Goal: Transaction & Acquisition: Purchase product/service

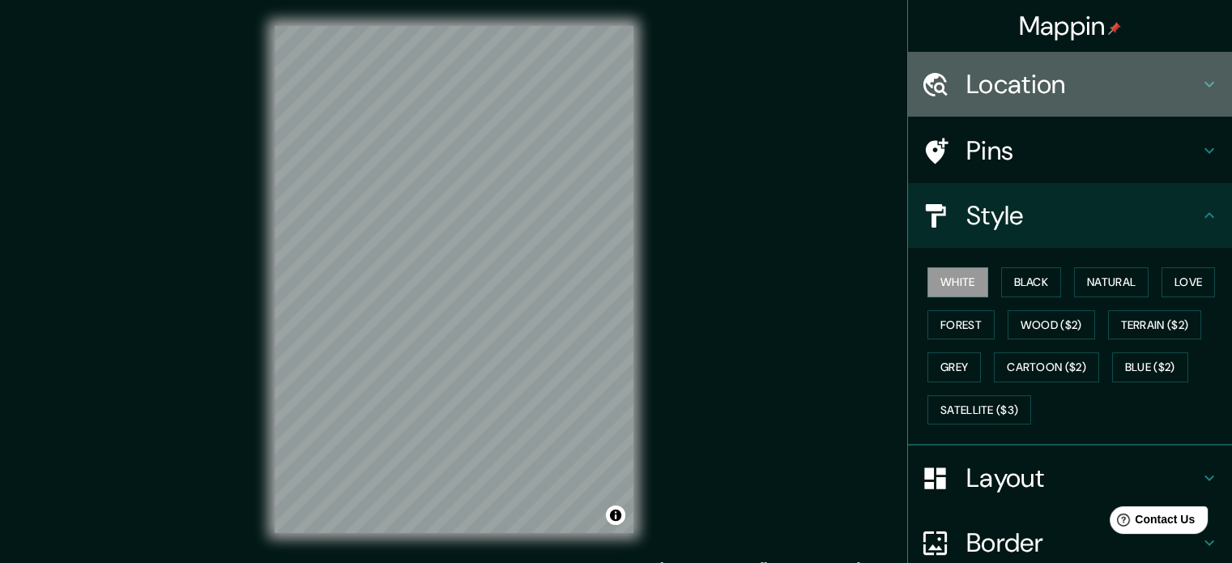
click at [1198, 96] on div "Location" at bounding box center [1070, 84] width 324 height 65
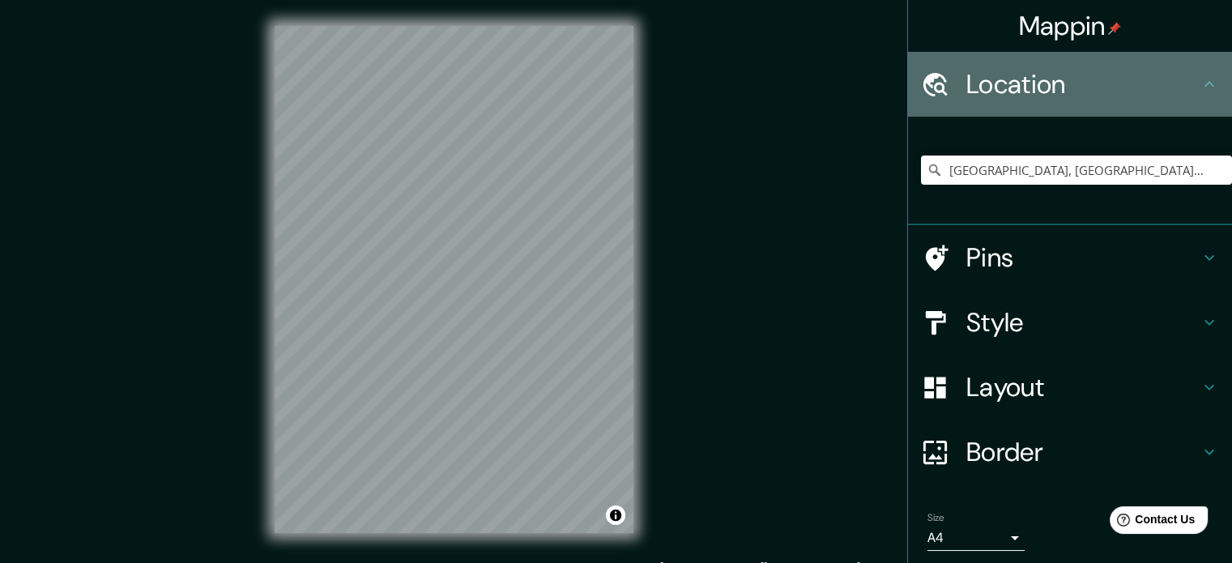
click at [1198, 96] on div "Location" at bounding box center [1070, 84] width 324 height 65
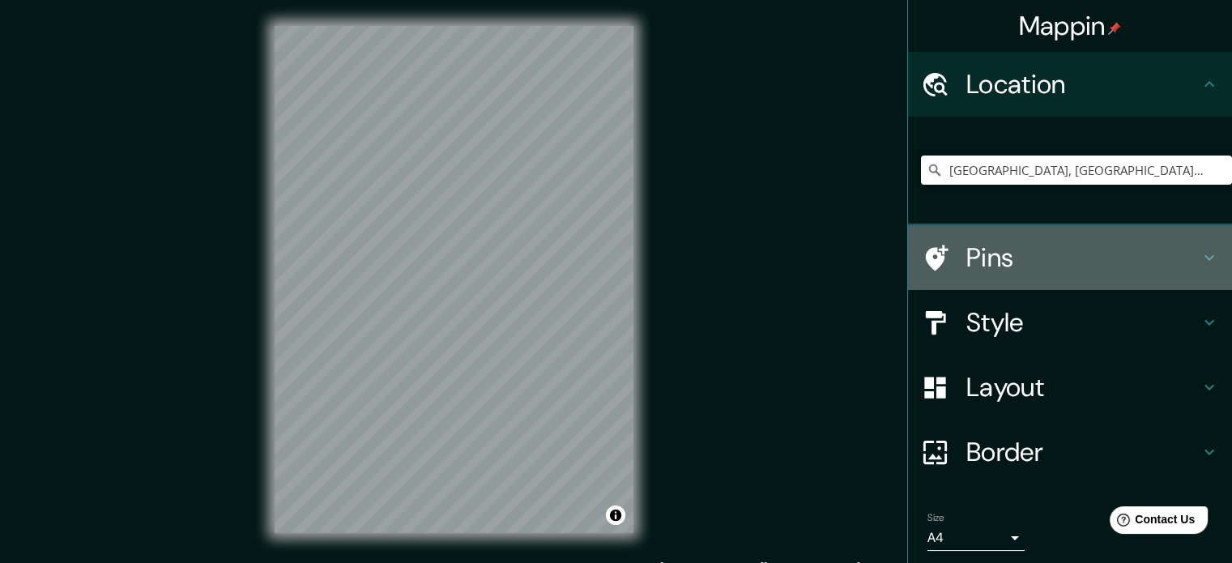
click at [1200, 256] on icon at bounding box center [1209, 257] width 19 height 19
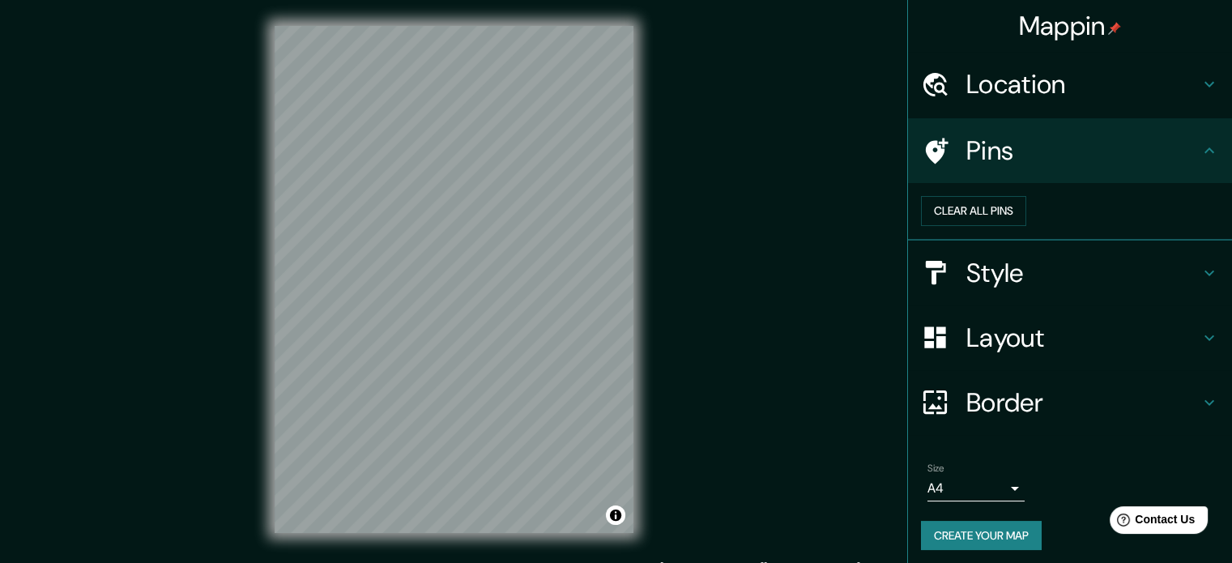
scroll to position [31, 0]
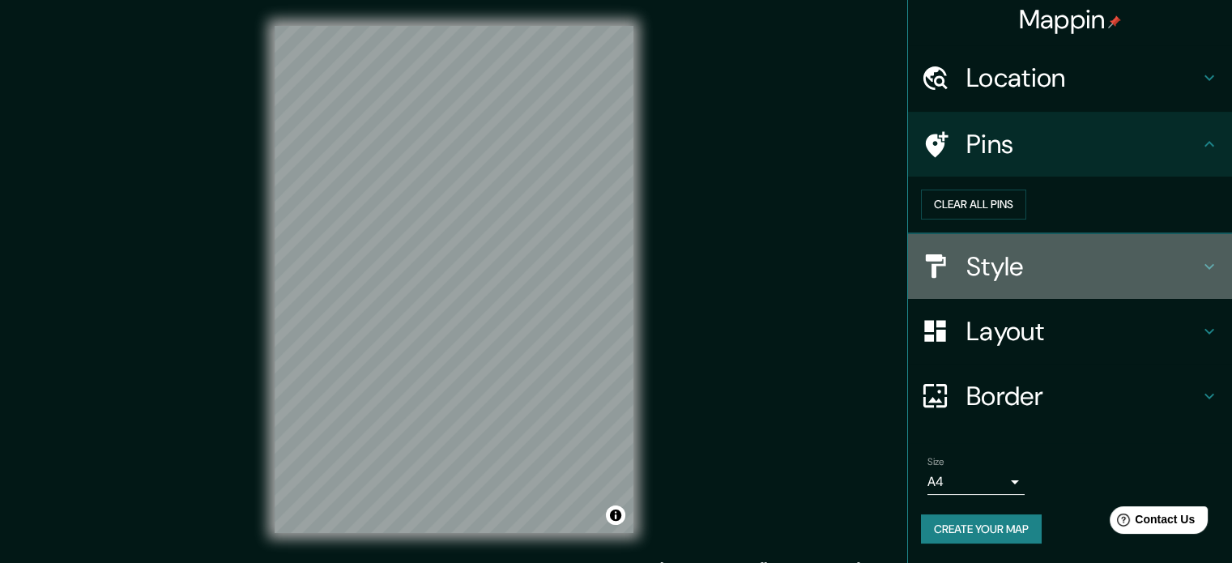
click at [1200, 273] on icon at bounding box center [1209, 266] width 19 height 19
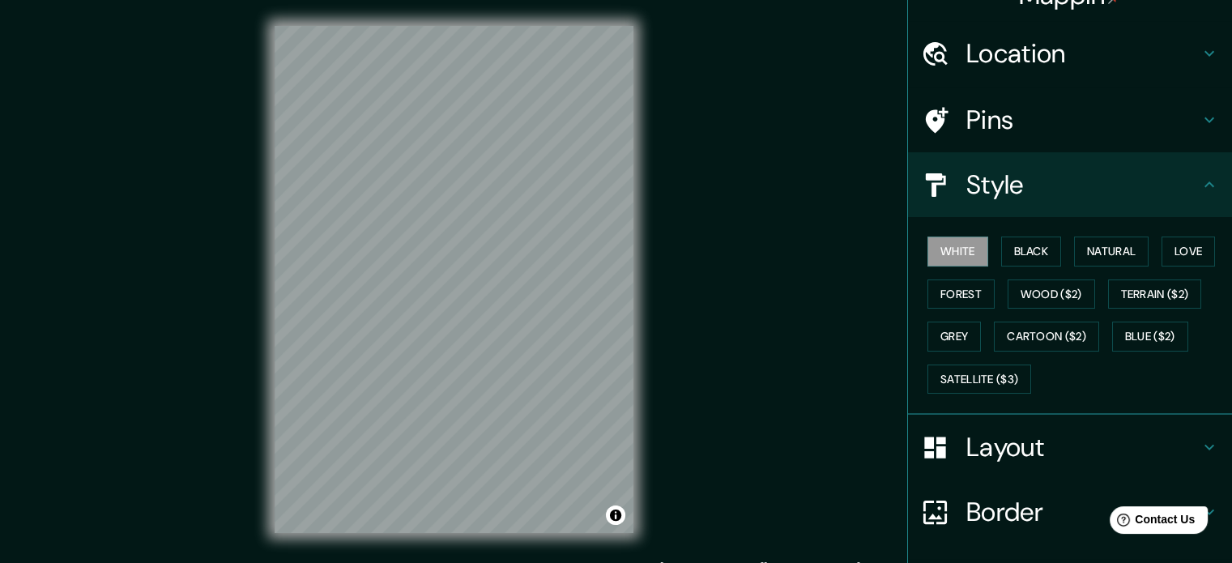
scroll to position [144, 0]
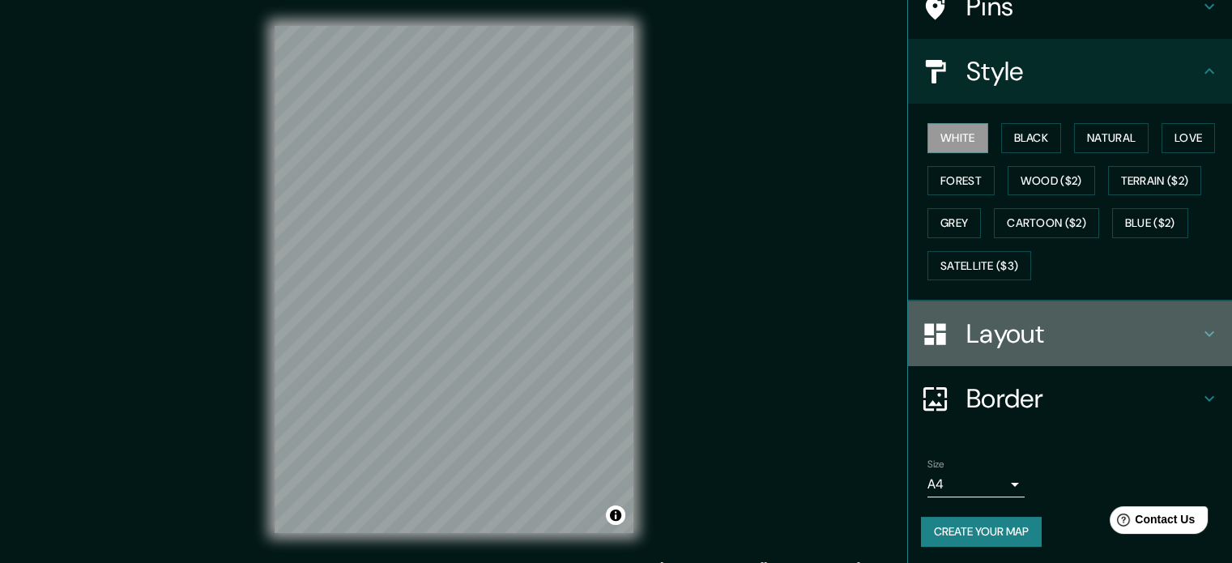
click at [1205, 343] on div "Layout" at bounding box center [1070, 333] width 324 height 65
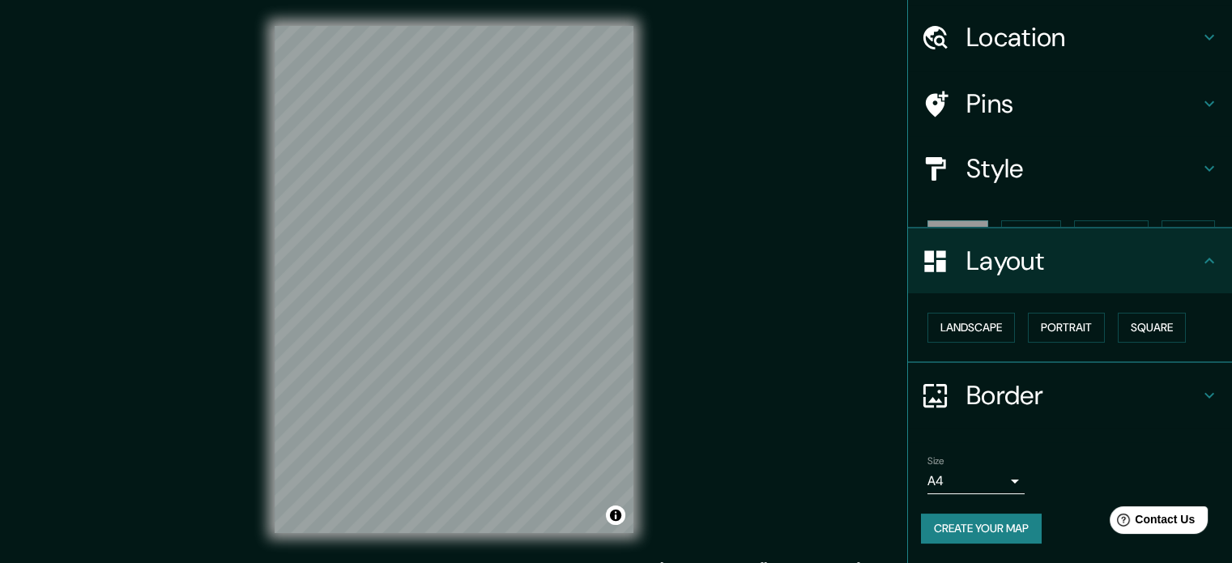
scroll to position [18, 0]
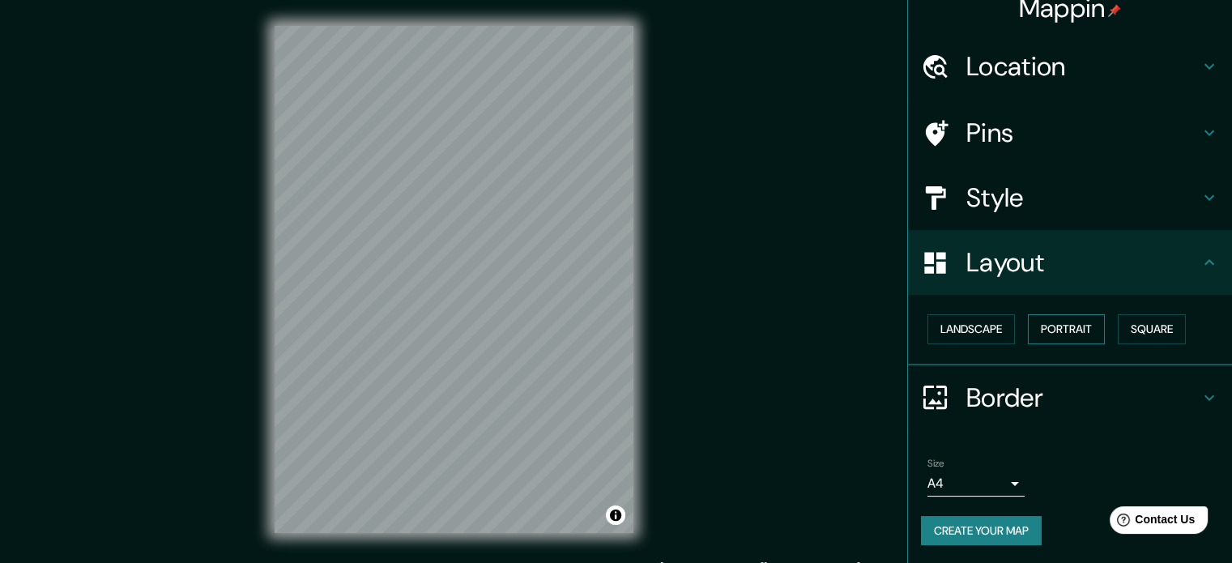
click at [1052, 332] on button "Portrait" at bounding box center [1066, 329] width 77 height 30
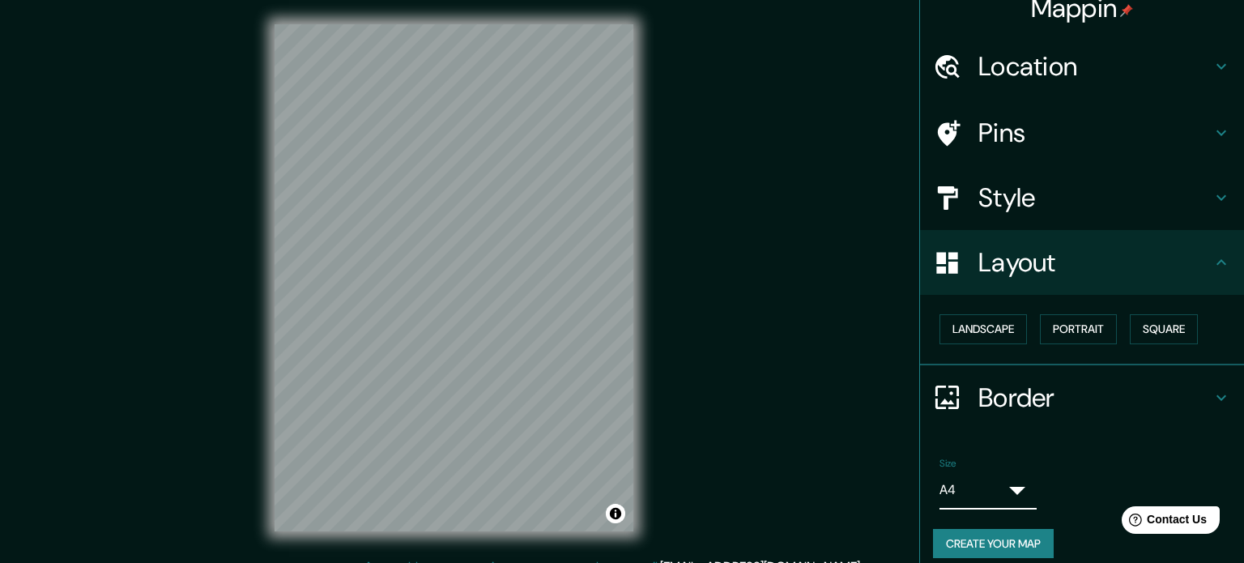
click at [995, 482] on body "Mappin Location Cochabamba, Departamento de Cochabamba, Bolivia Pins Style Layo…" at bounding box center [622, 279] width 1244 height 563
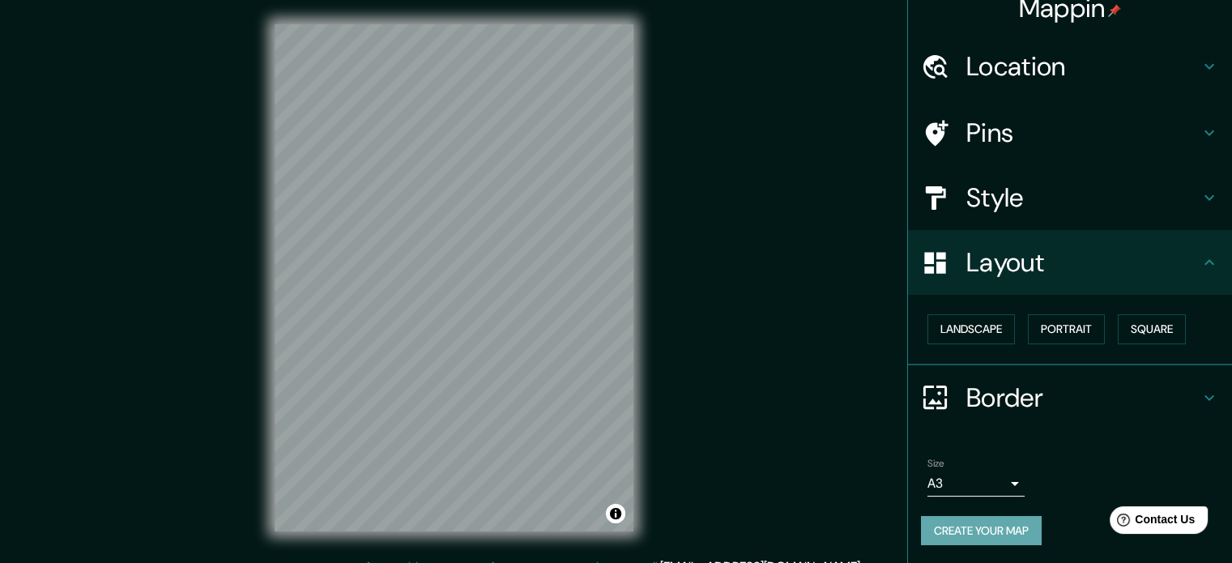
click at [996, 534] on button "Create your map" at bounding box center [981, 531] width 121 height 30
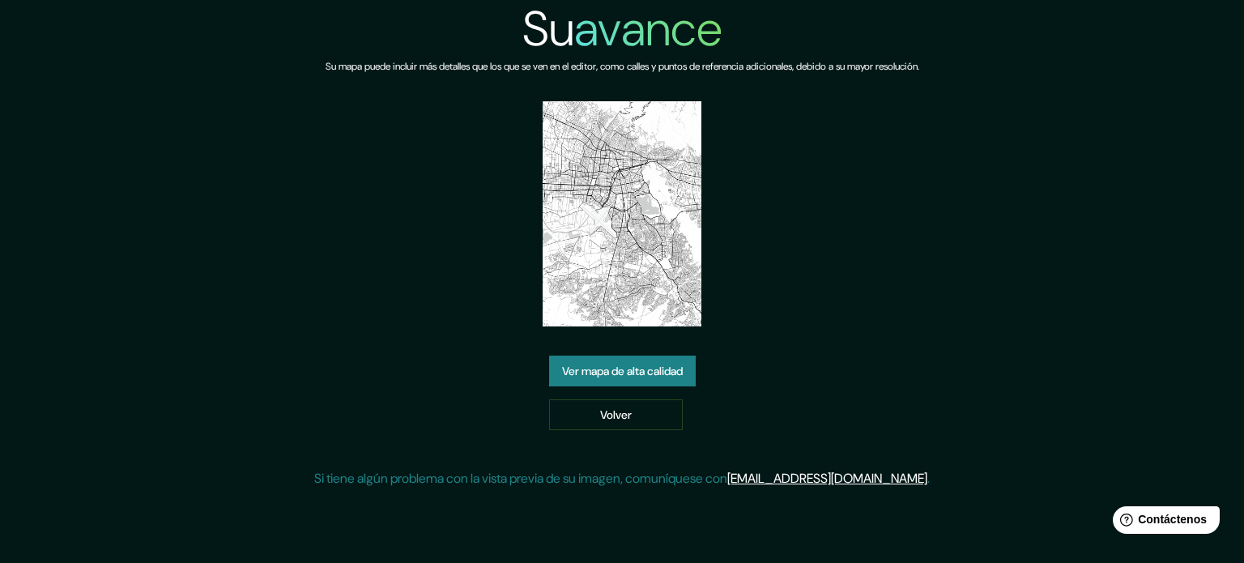
click at [690, 375] on link "Ver mapa de alta calidad" at bounding box center [622, 371] width 147 height 31
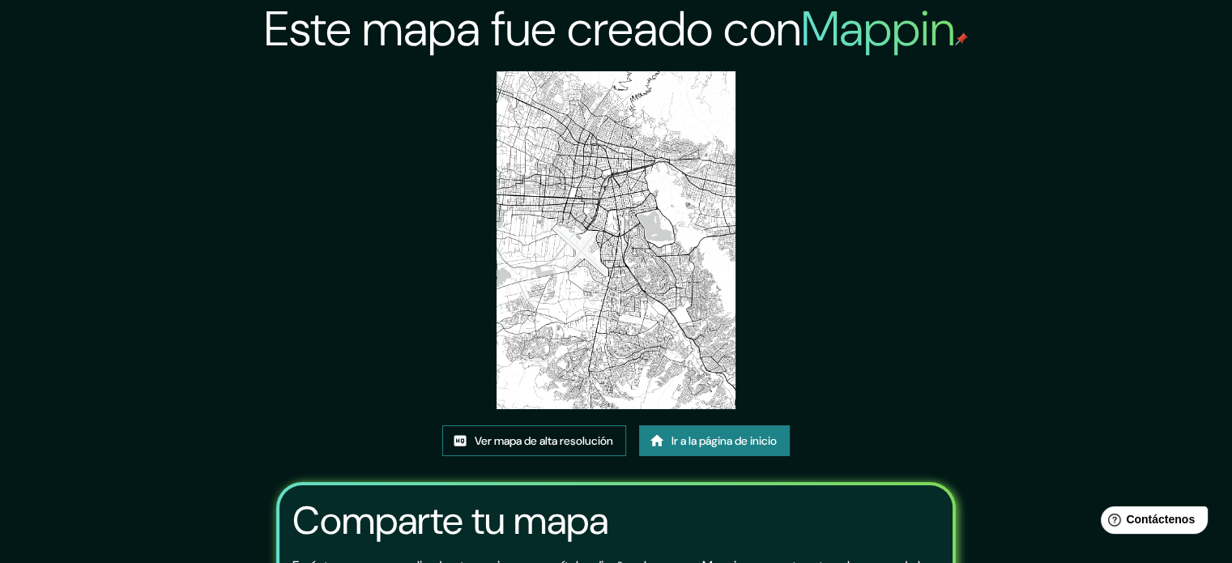
click at [564, 443] on font "Ver mapa de alta resolución" at bounding box center [544, 440] width 139 height 15
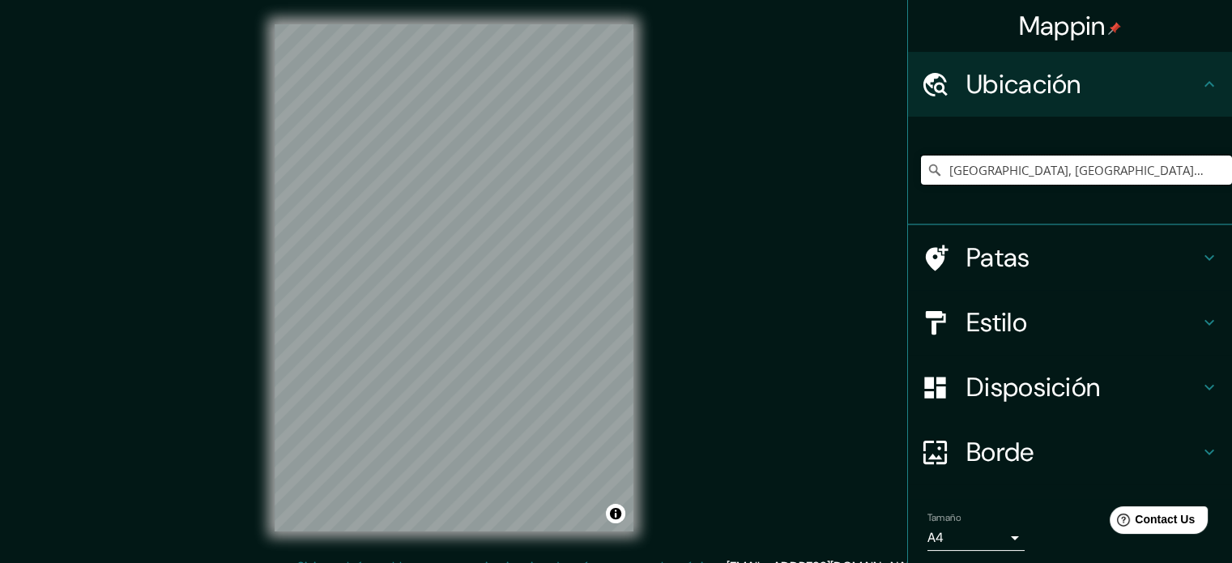
click at [1186, 164] on input "[GEOGRAPHIC_DATA], [GEOGRAPHIC_DATA], [GEOGRAPHIC_DATA]" at bounding box center [1076, 170] width 311 height 29
click at [1201, 173] on input "[GEOGRAPHIC_DATA], [GEOGRAPHIC_DATA], [GEOGRAPHIC_DATA]" at bounding box center [1076, 170] width 311 height 29
drag, startPoint x: 1194, startPoint y: 170, endPoint x: 1008, endPoint y: 194, distance: 187.8
click at [1008, 194] on div "[GEOGRAPHIC_DATA], [GEOGRAPHIC_DATA], [GEOGRAPHIC_DATA]" at bounding box center [1076, 170] width 311 height 81
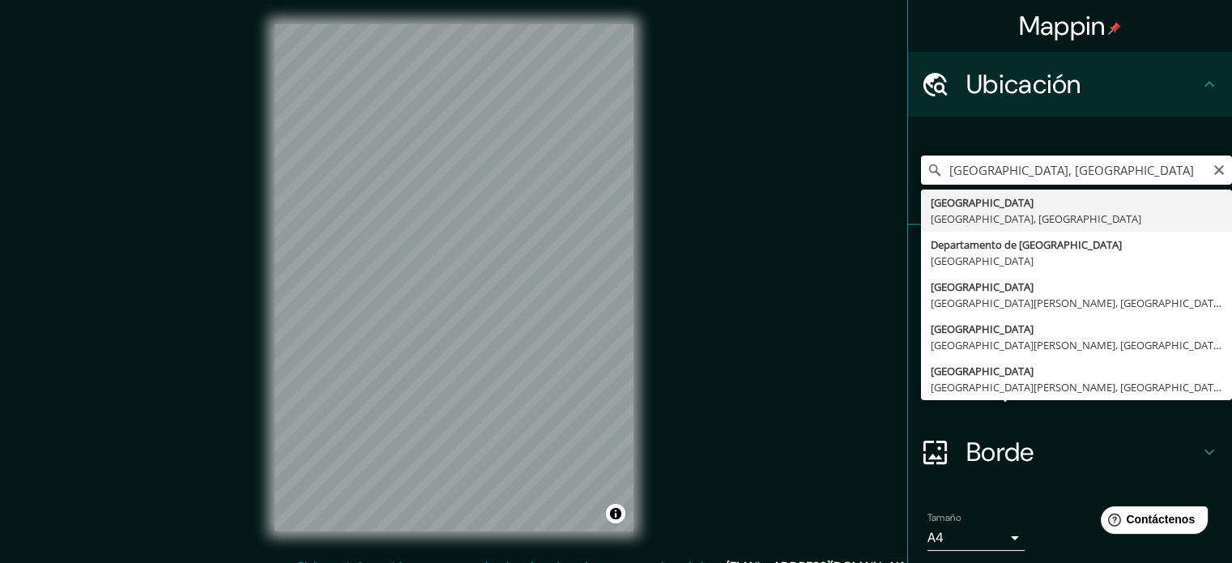
type input "[GEOGRAPHIC_DATA], [GEOGRAPHIC_DATA], [GEOGRAPHIC_DATA]"
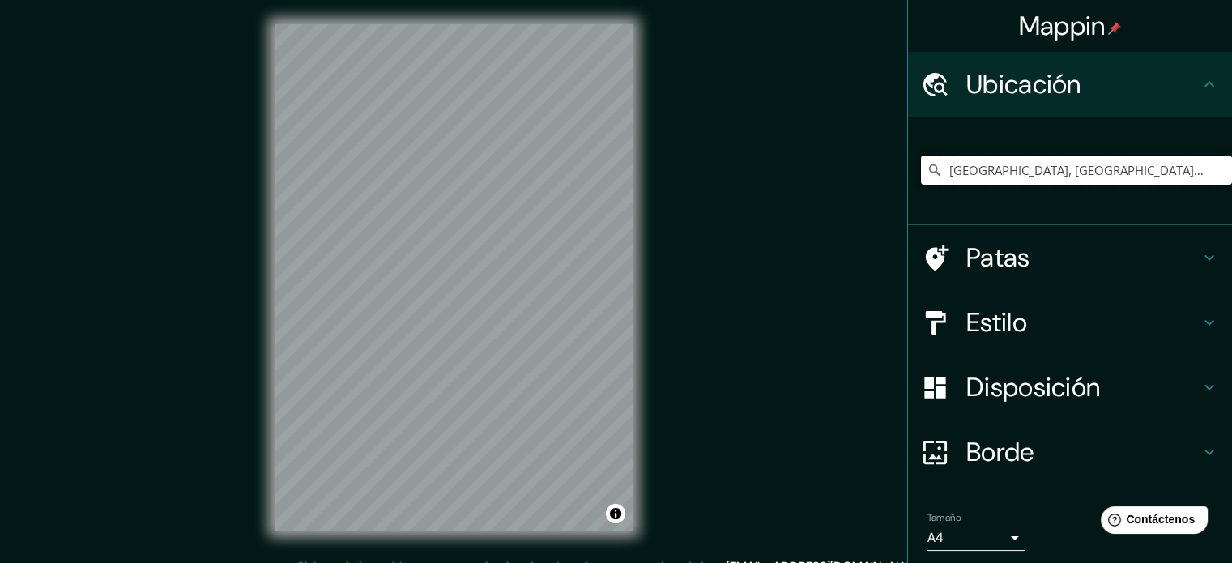
scroll to position [56, 0]
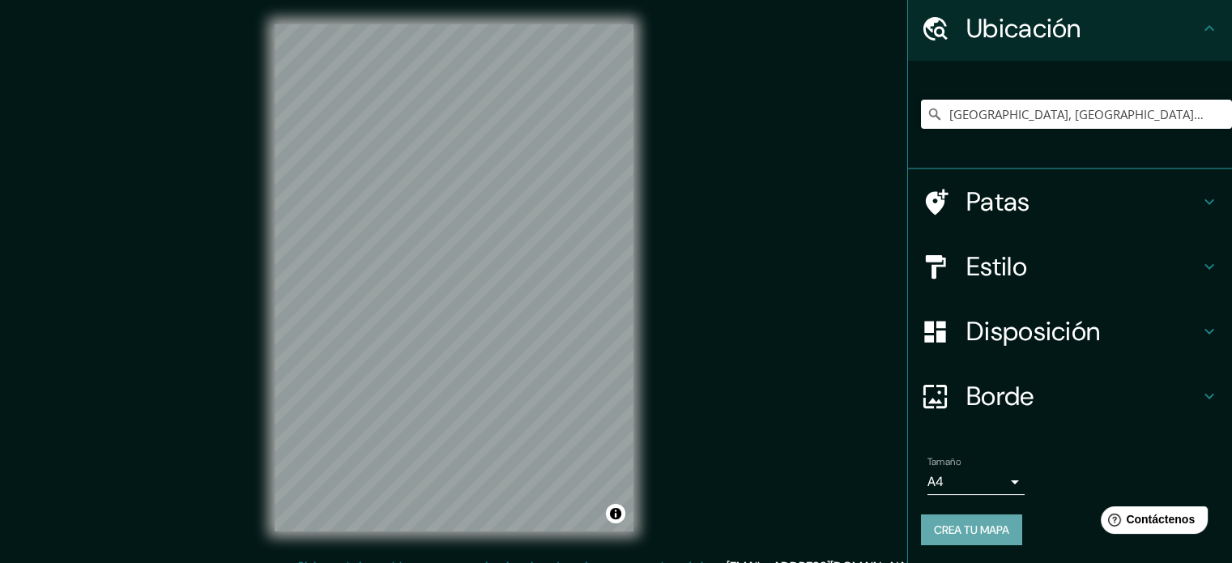
click at [983, 527] on font "Crea tu mapa" at bounding box center [971, 530] width 75 height 15
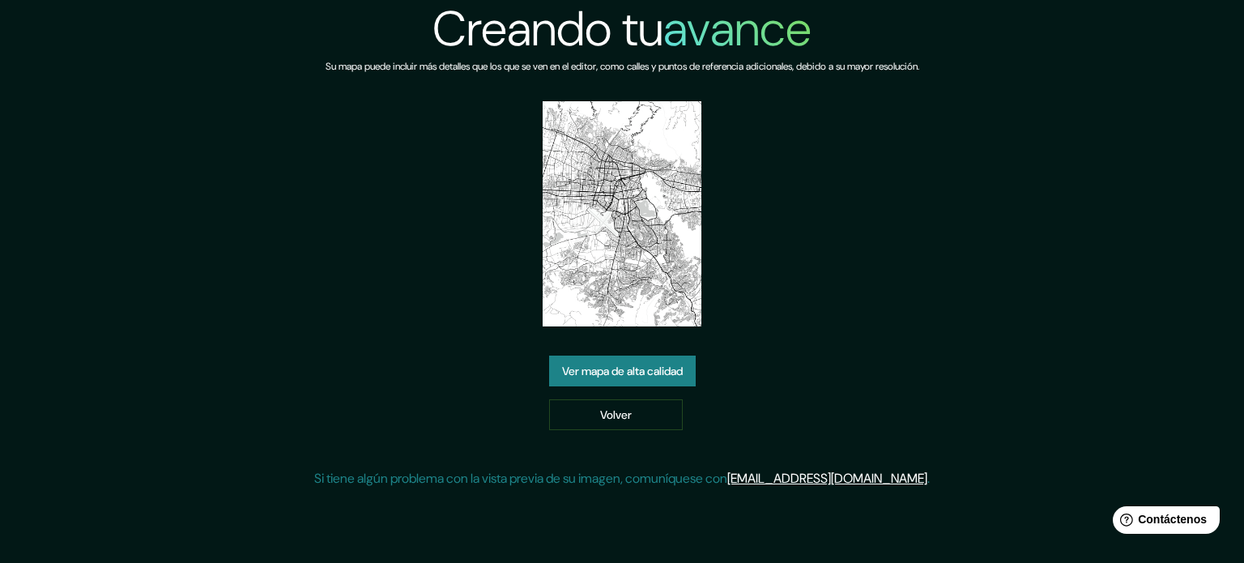
click at [693, 382] on link "Ver mapa de alta calidad" at bounding box center [622, 371] width 147 height 31
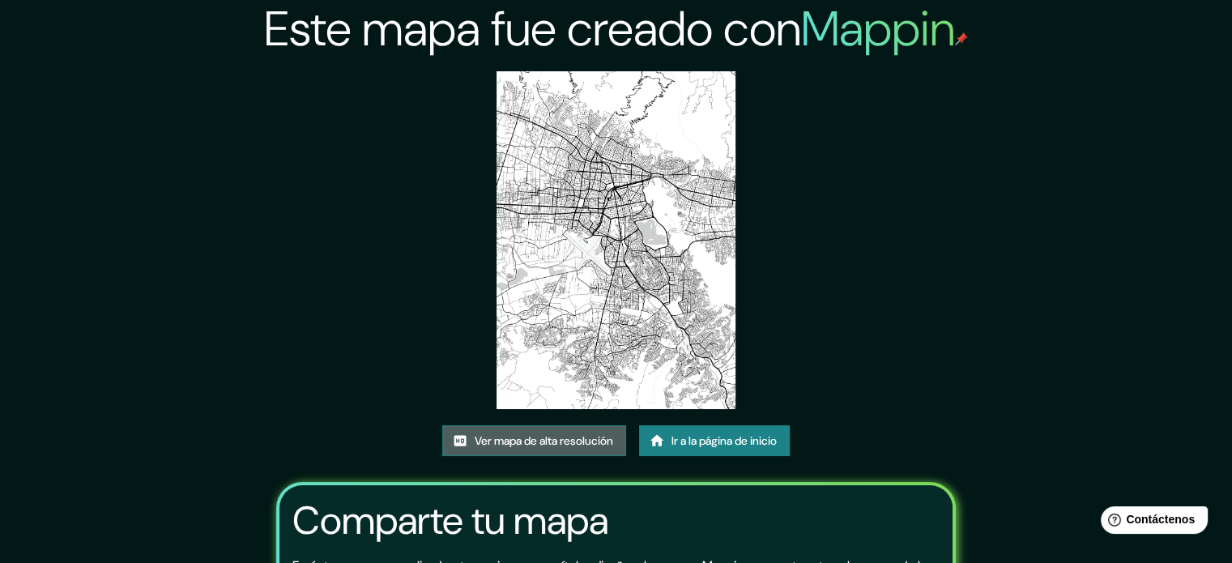
click at [583, 429] on link "Ver mapa de alta resolución" at bounding box center [534, 440] width 184 height 31
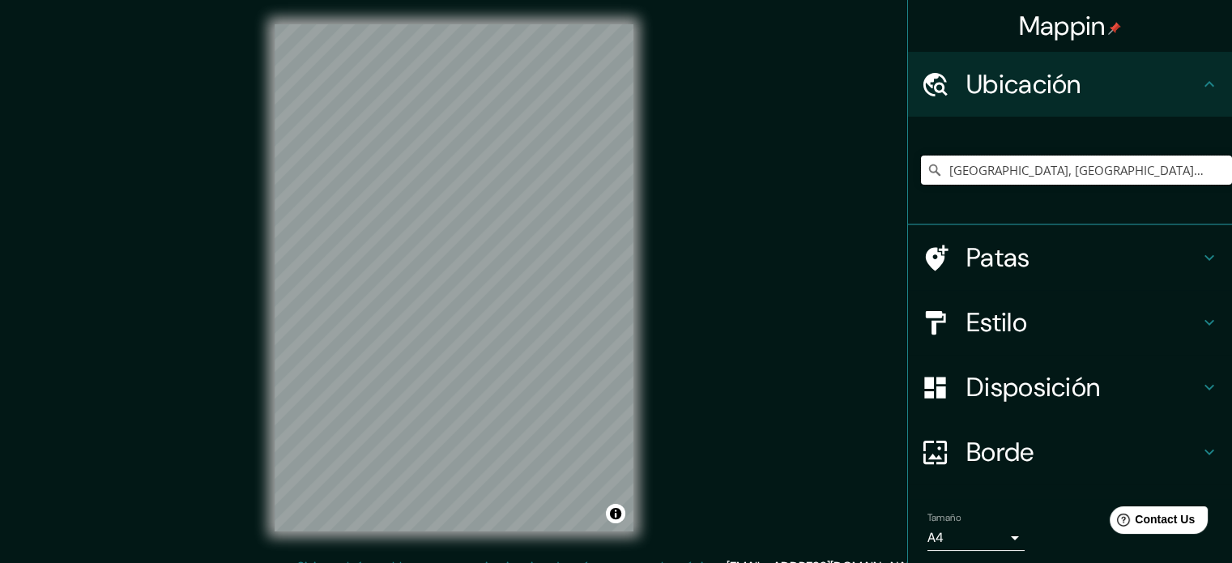
click at [1195, 170] on input "[GEOGRAPHIC_DATA], [GEOGRAPHIC_DATA], [GEOGRAPHIC_DATA]" at bounding box center [1076, 170] width 311 height 29
drag, startPoint x: 1195, startPoint y: 170, endPoint x: 1005, endPoint y: 185, distance: 190.9
click at [1005, 185] on div "[GEOGRAPHIC_DATA], [GEOGRAPHIC_DATA], [GEOGRAPHIC_DATA]" at bounding box center [1076, 170] width 311 height 81
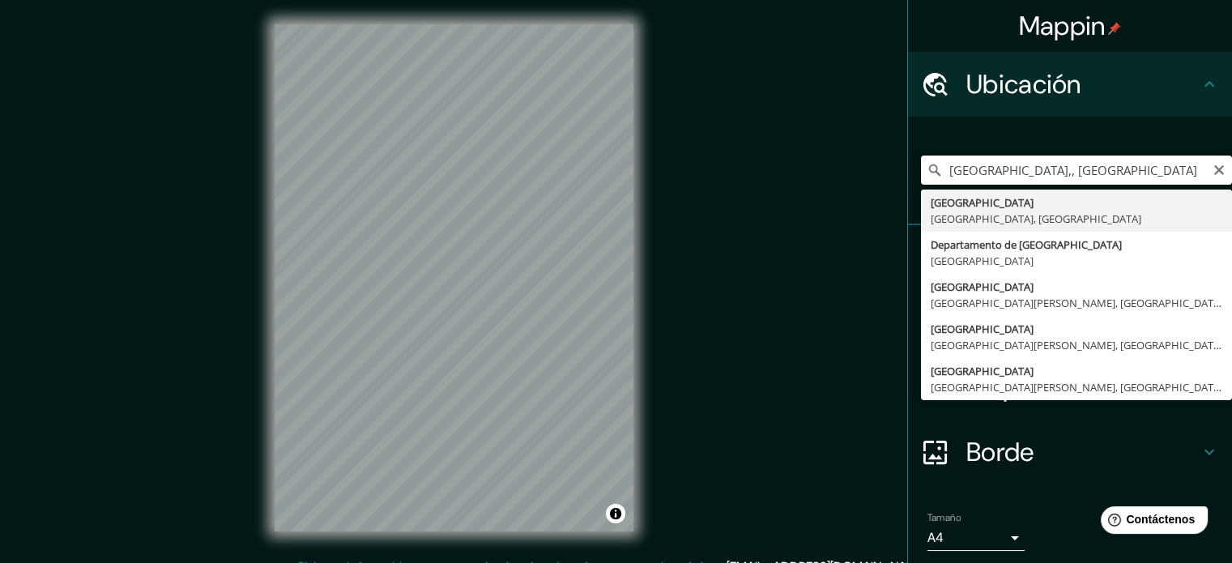
type input "[GEOGRAPHIC_DATA], [GEOGRAPHIC_DATA], [GEOGRAPHIC_DATA]"
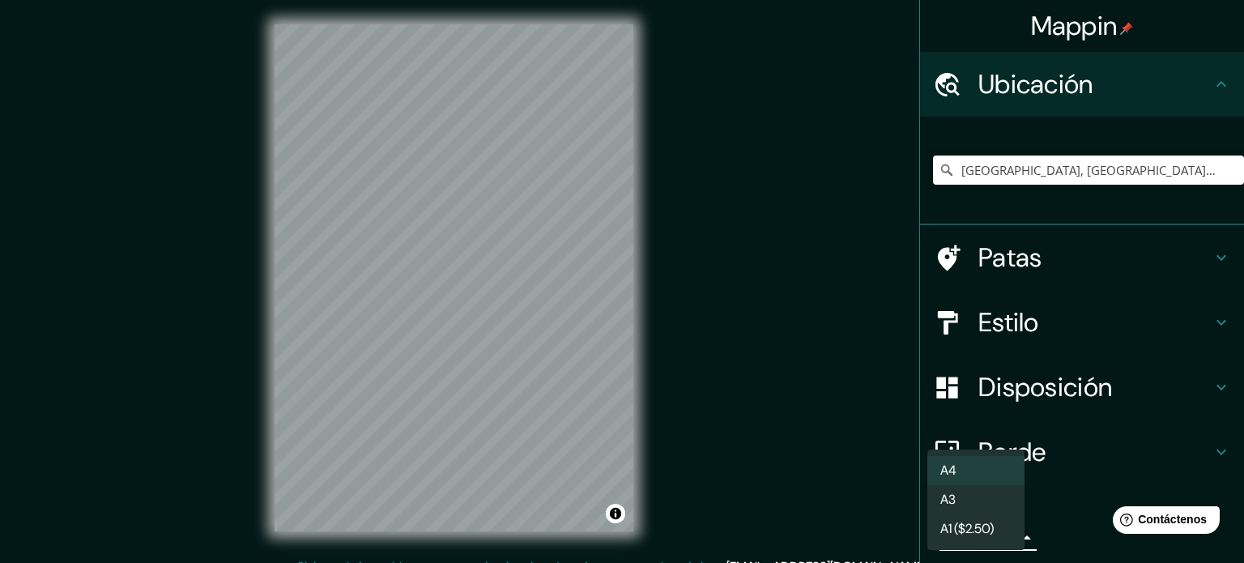
click at [992, 530] on body "Mappin Ubicación [GEOGRAPHIC_DATA], [GEOGRAPHIC_DATA], [GEOGRAPHIC_DATA] [GEOGR…" at bounding box center [622, 279] width 1244 height 563
click at [987, 501] on li "A3" at bounding box center [976, 501] width 97 height 30
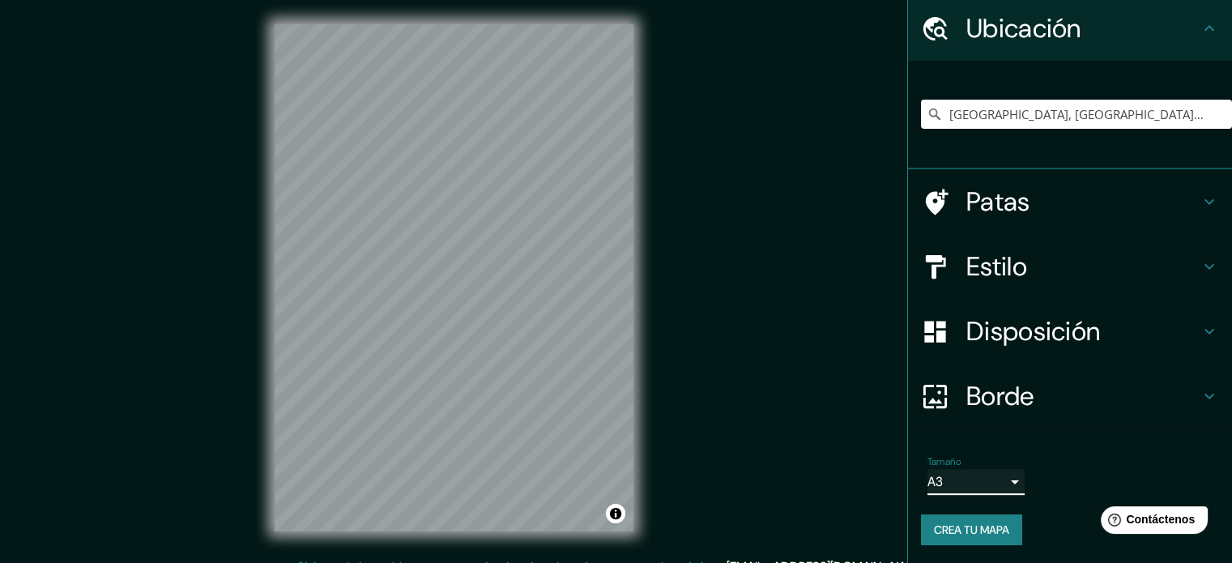
scroll to position [56, 0]
click at [983, 541] on button "Crea tu mapa" at bounding box center [971, 529] width 101 height 31
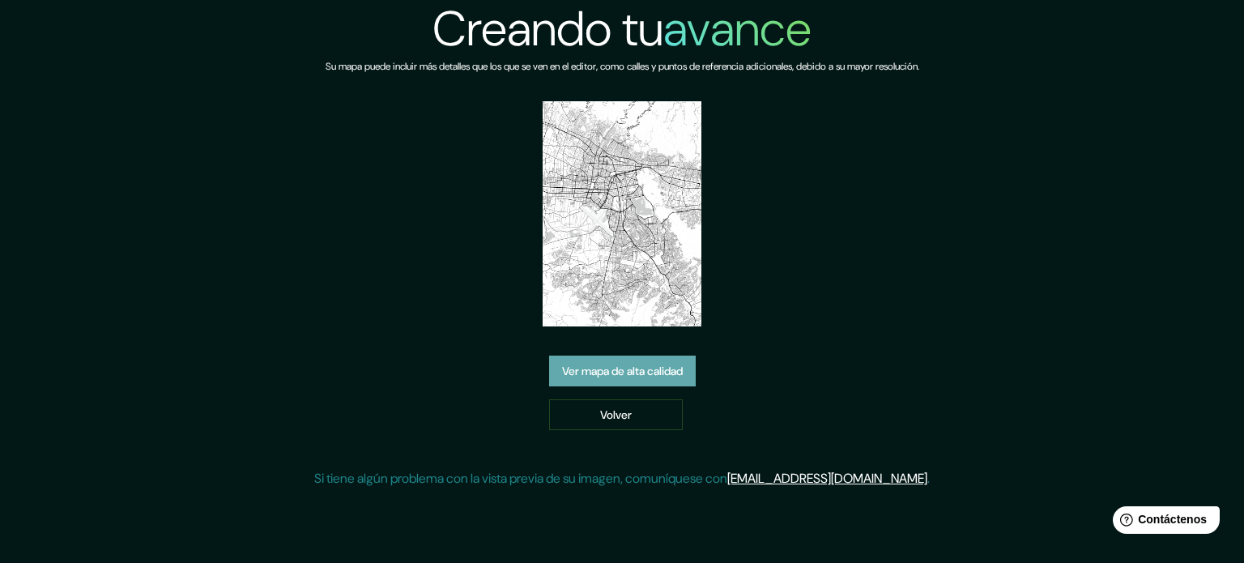
click at [653, 369] on font "Ver mapa de alta calidad" at bounding box center [622, 371] width 121 height 15
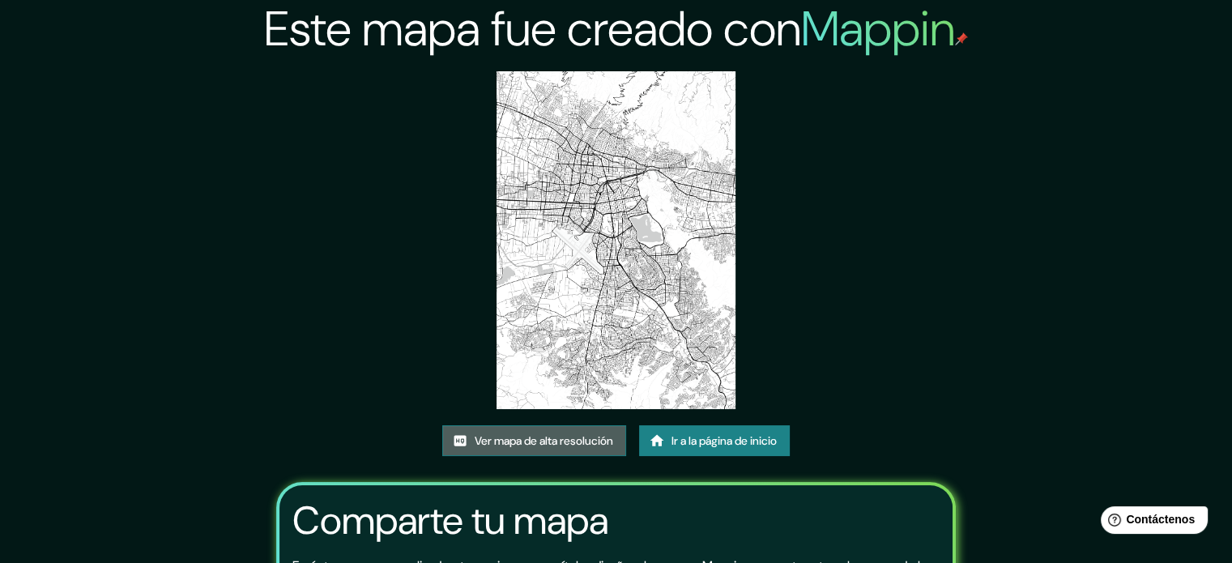
click at [580, 434] on font "Ver mapa de alta resolución" at bounding box center [544, 440] width 139 height 15
